Goal: Task Accomplishment & Management: Complete application form

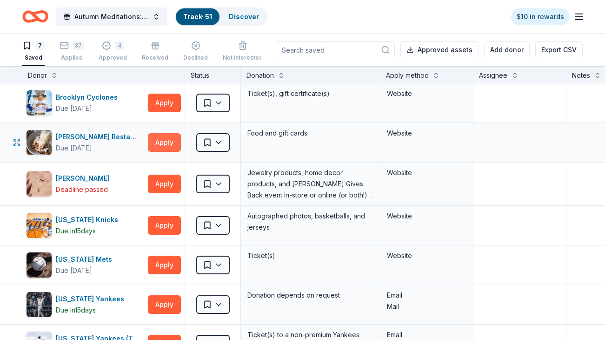
click at [163, 140] on button "Apply" at bounding box center [164, 142] width 33 height 19
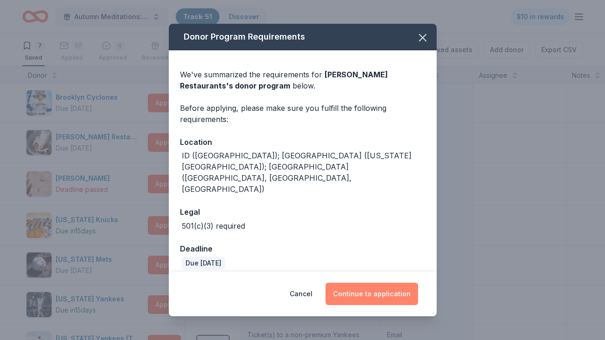
click at [392, 282] on button "Continue to application" at bounding box center [372, 293] width 93 height 22
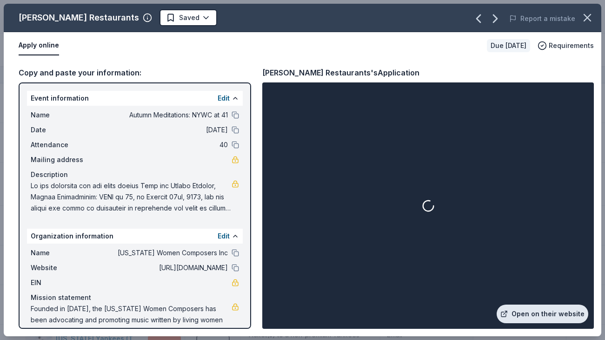
click at [532, 310] on link "Open on their website" at bounding box center [543, 313] width 92 height 19
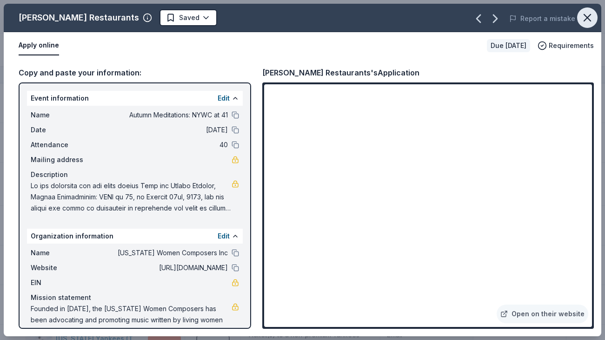
click at [591, 18] on icon "button" at bounding box center [587, 17] width 13 height 13
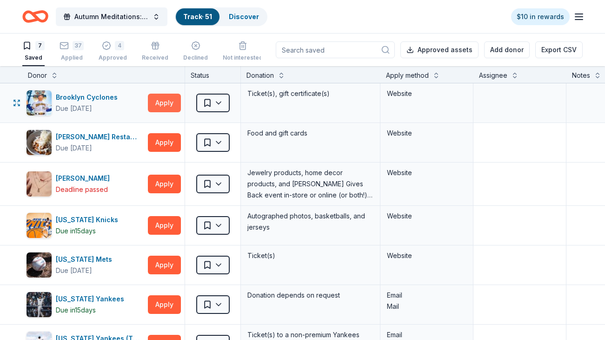
click at [163, 110] on button "Apply" at bounding box center [164, 103] width 33 height 19
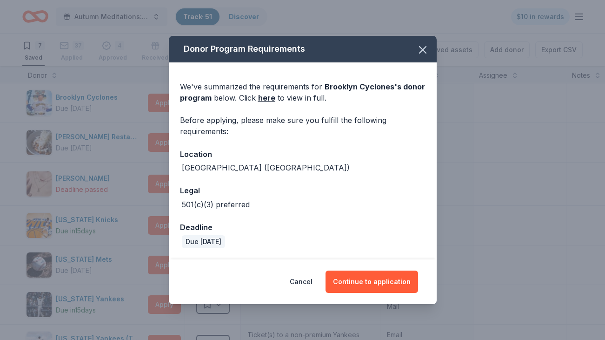
click at [89, 138] on div "Donor Program Requirements We've summarized the requirements for Brooklyn Cyclo…" at bounding box center [302, 170] width 605 height 340
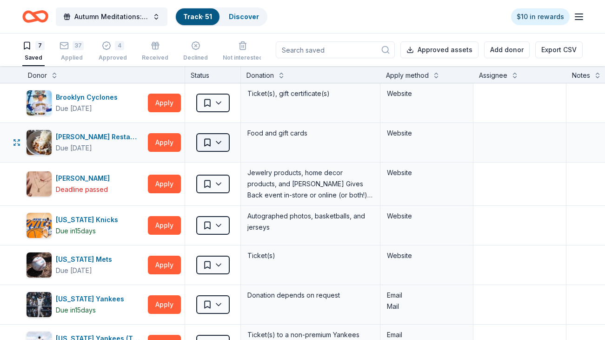
click at [216, 144] on html "Autumn Meditations: NYWC at 41 Track · 51 Discover $10 in rewards 7 Saved 37 Ap…" at bounding box center [302, 170] width 605 height 340
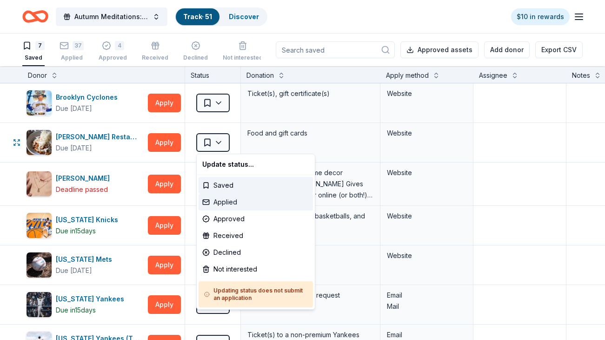
click at [240, 201] on div "Applied" at bounding box center [256, 202] width 114 height 17
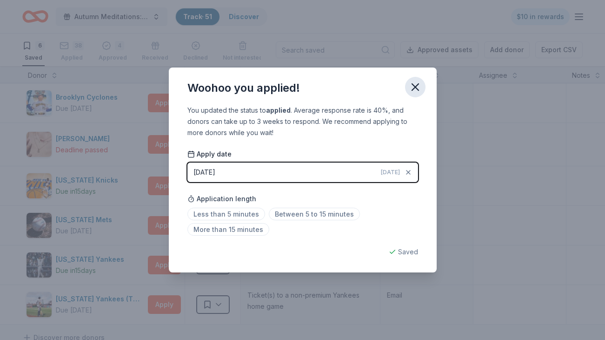
click at [414, 83] on icon "button" at bounding box center [415, 86] width 13 height 13
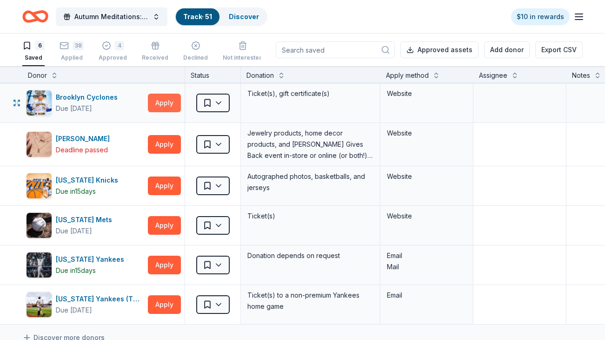
click at [179, 101] on button "Apply" at bounding box center [164, 103] width 33 height 19
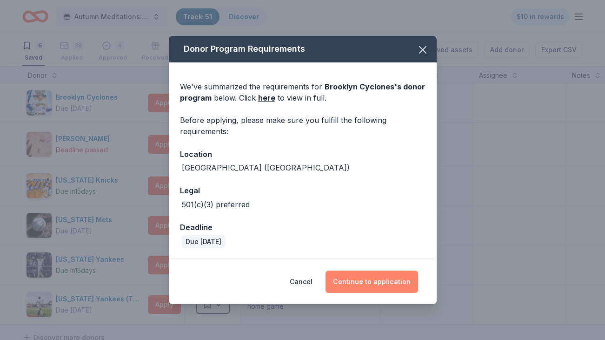
click at [389, 281] on button "Continue to application" at bounding box center [372, 281] width 93 height 22
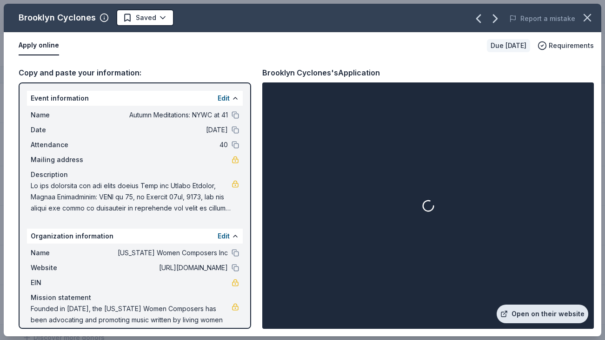
click at [542, 313] on link "Open on their website" at bounding box center [543, 313] width 92 height 19
